Goal: Browse casually

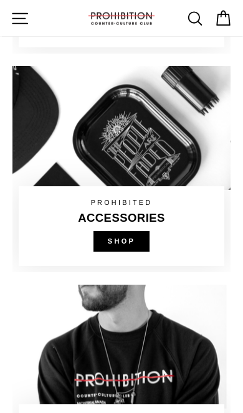
scroll to position [735, 0]
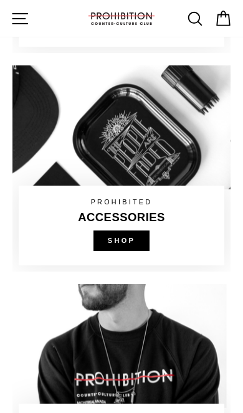
click at [136, 242] on link at bounding box center [121, 168] width 218 height 206
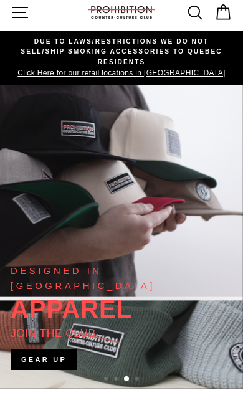
scroll to position [0, 0]
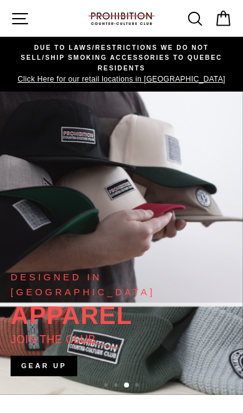
click at [26, 28] on button "Site navigation" at bounding box center [20, 18] width 28 height 28
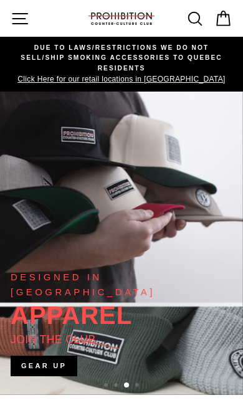
click at [196, 23] on icon at bounding box center [195, 18] width 13 height 13
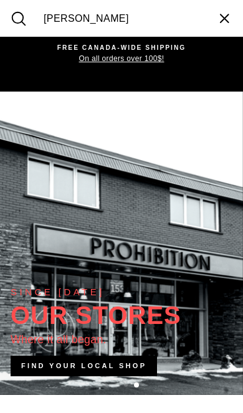
type input "bong pink"
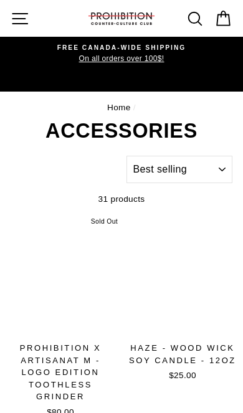
select select "best-selling"
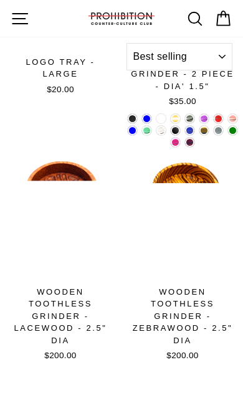
scroll to position [1401, 0]
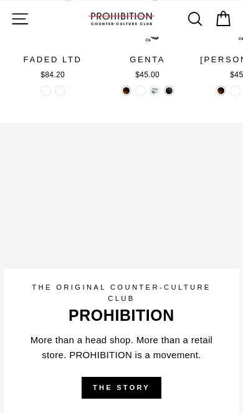
click at [24, 27] on icon "button" at bounding box center [20, 18] width 19 height 19
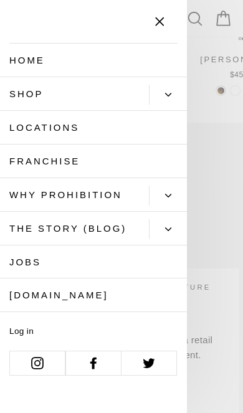
click at [176, 93] on button "Primary" at bounding box center [168, 95] width 38 height 20
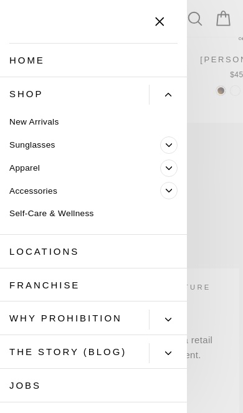
click at [87, 140] on link "Sunglasses" at bounding box center [80, 145] width 160 height 23
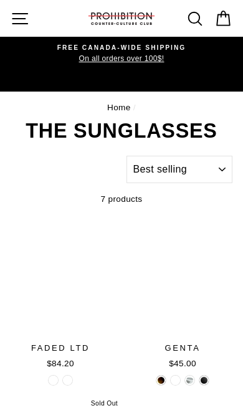
select select "best-selling"
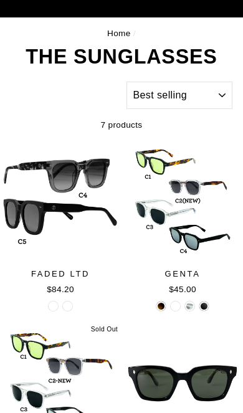
click at [22, 40] on header "Home / THE SUNGLASSES" at bounding box center [122, 47] width 222 height 40
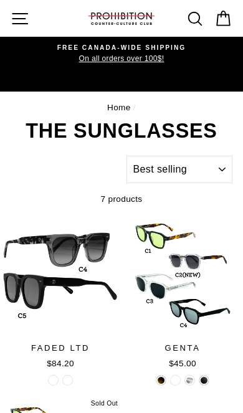
click at [19, 14] on icon "button" at bounding box center [20, 18] width 19 height 19
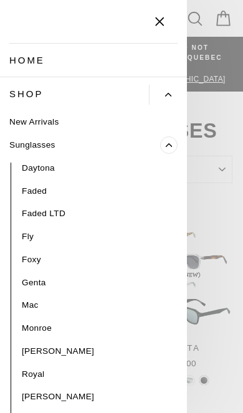
click at [79, 117] on link "New Arrivals" at bounding box center [93, 122] width 187 height 23
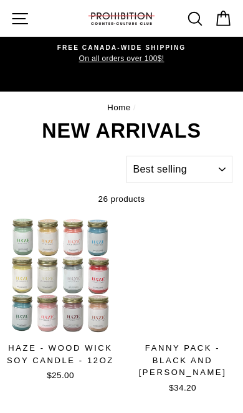
select select "best-selling"
